Goal: Information Seeking & Learning: Check status

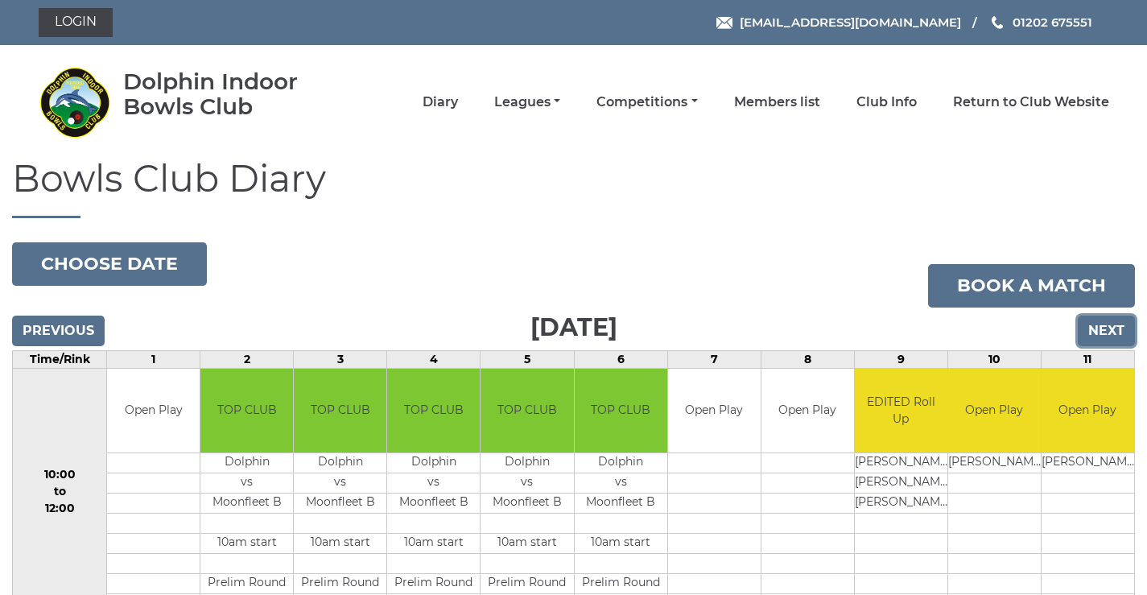
click at [1092, 332] on input "Next" at bounding box center [1106, 331] width 57 height 31
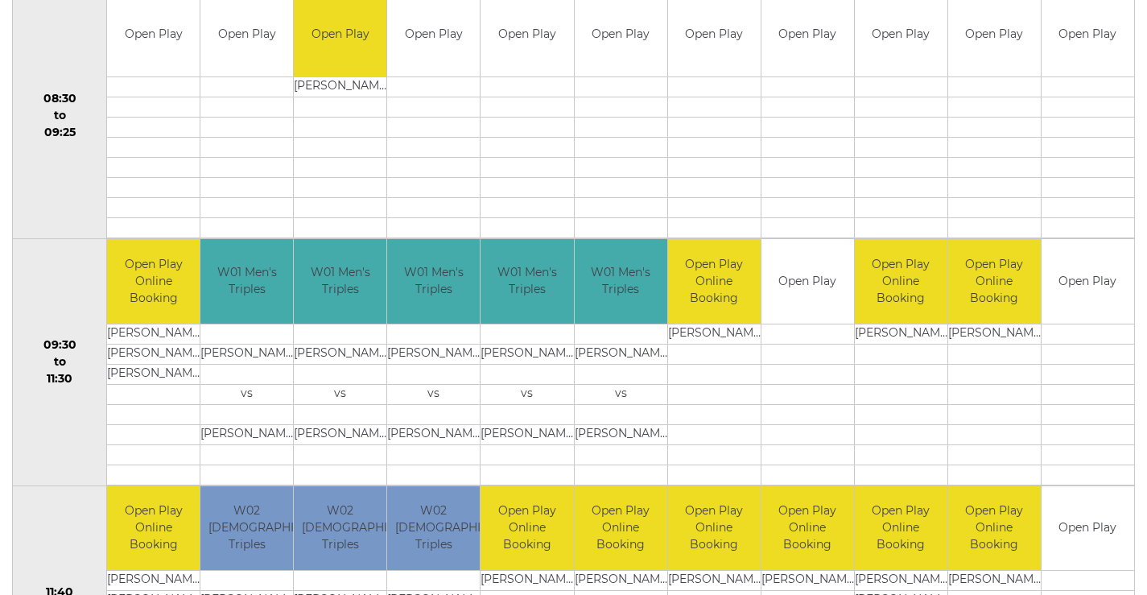
scroll to position [188, 0]
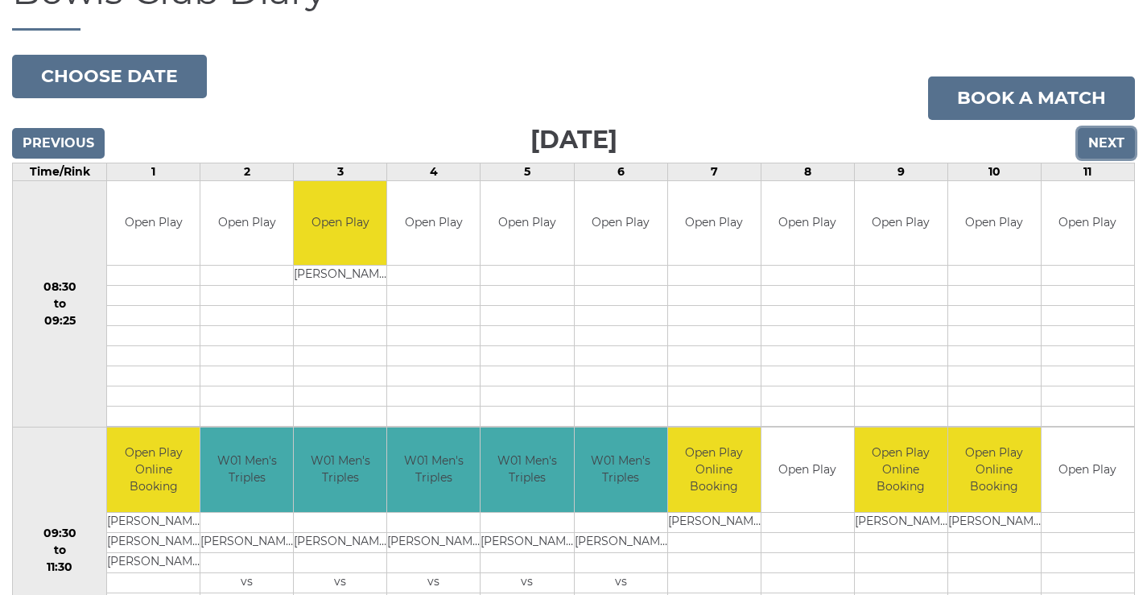
click at [1102, 149] on input "Next" at bounding box center [1106, 143] width 57 height 31
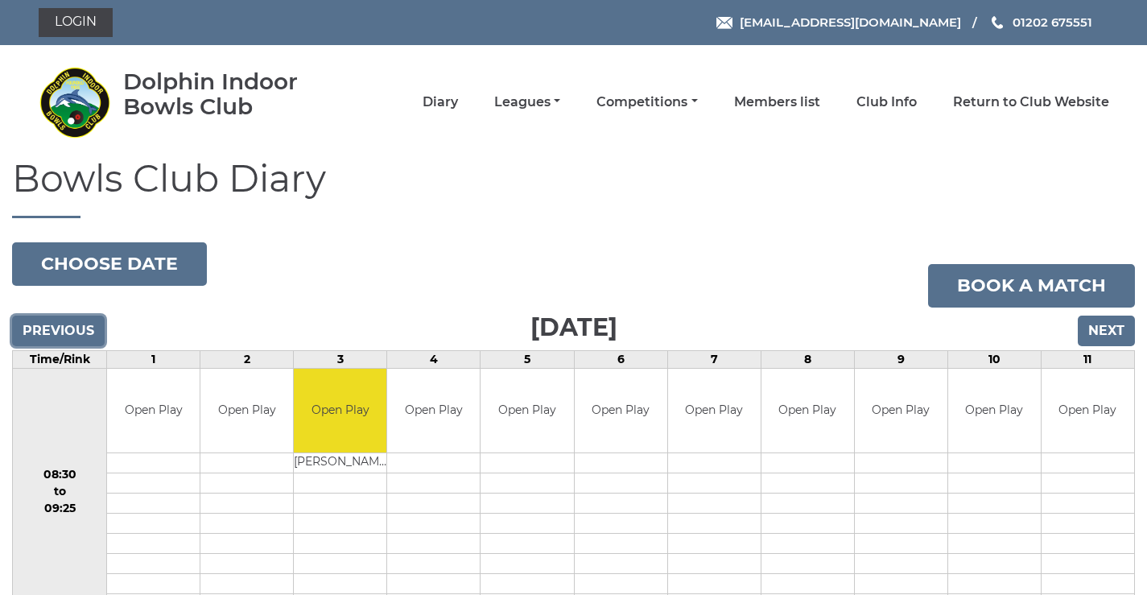
click at [84, 341] on input "Previous" at bounding box center [58, 331] width 93 height 31
click at [537, 105] on link "Leagues" at bounding box center [527, 104] width 66 height 18
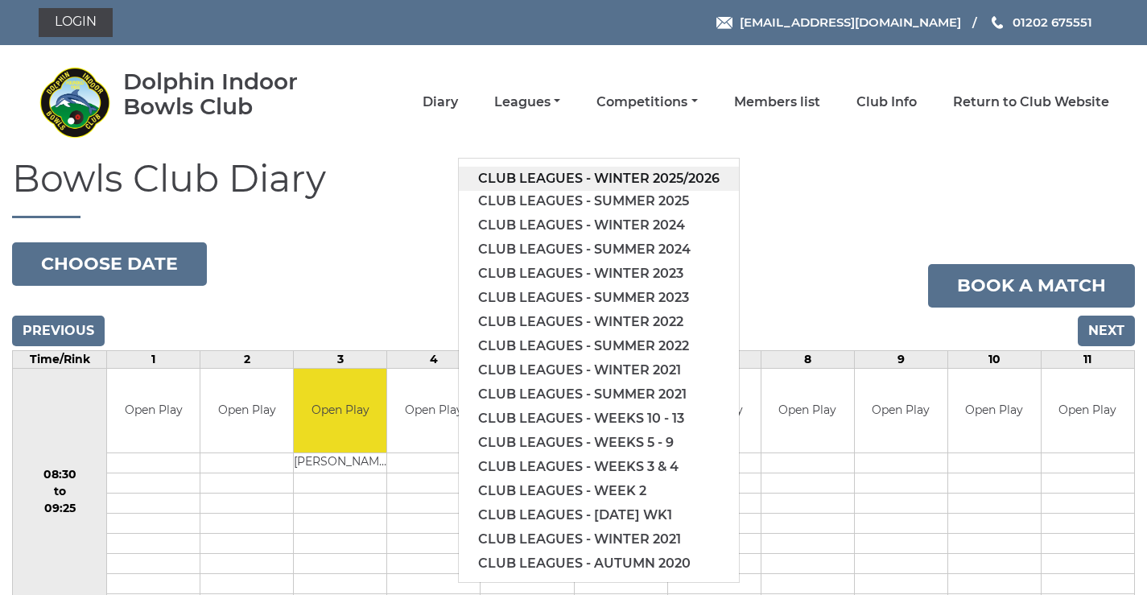
click at [550, 180] on link "Club leagues - Winter 2025/2026" at bounding box center [599, 179] width 280 height 24
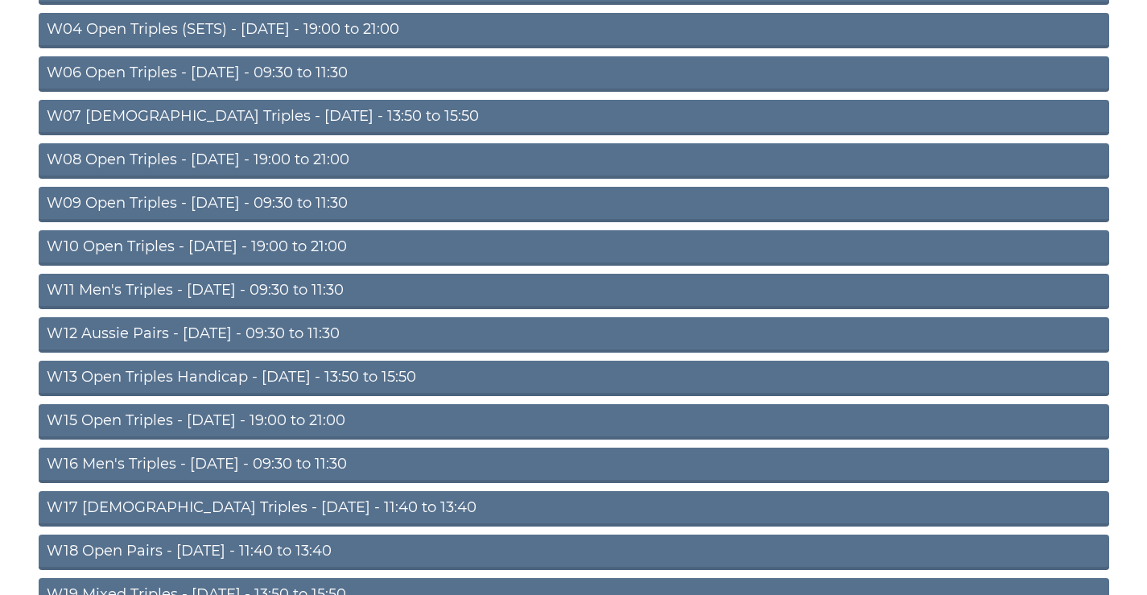
scroll to position [519, 0]
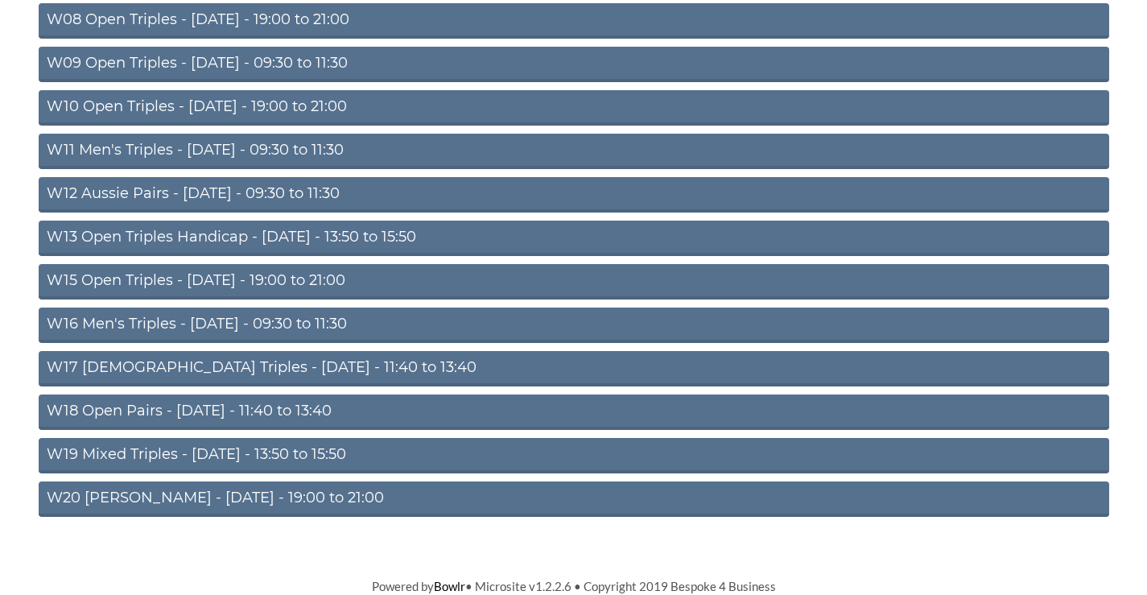
click at [262, 314] on link "W16 Men's Triples - Friday - 09:30 to 11:30" at bounding box center [574, 324] width 1071 height 35
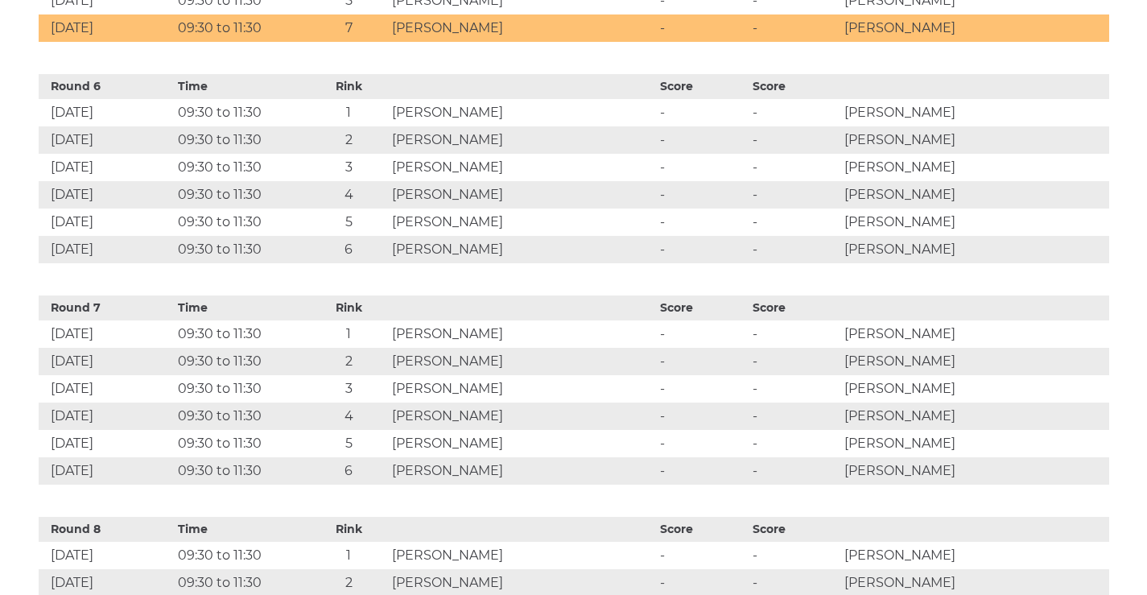
scroll to position [1503, 0]
